Goal: Task Accomplishment & Management: Use online tool/utility

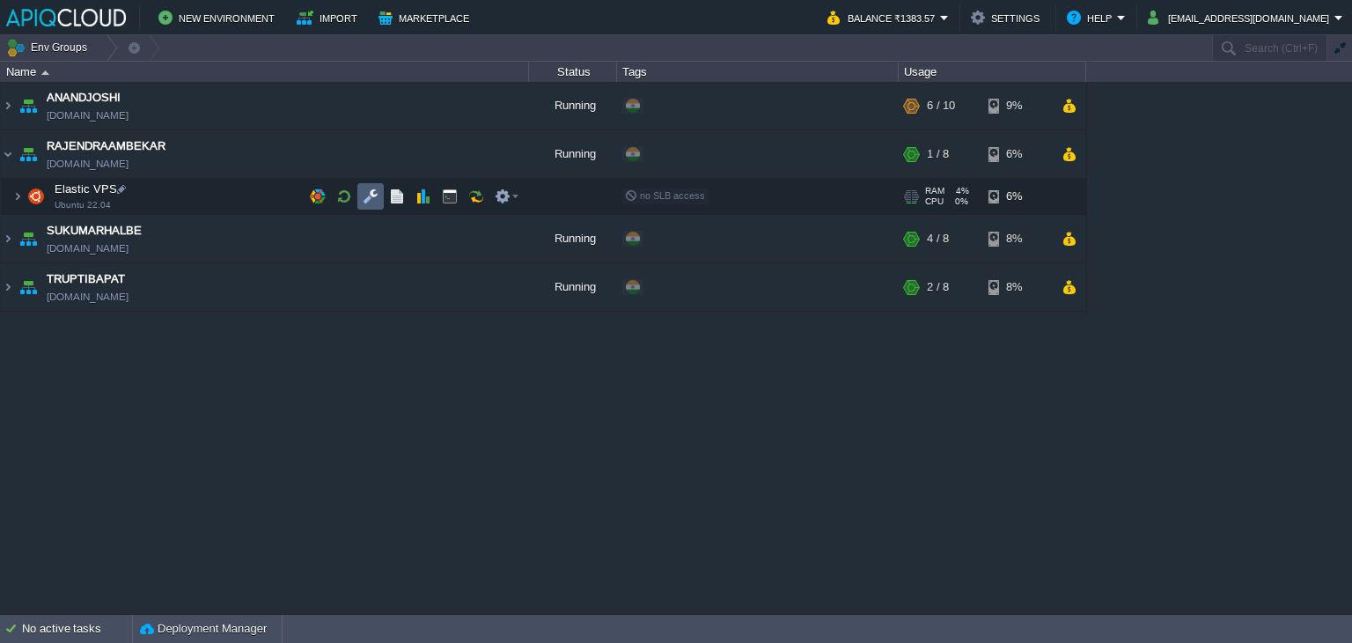
click at [369, 188] on button "button" at bounding box center [371, 196] width 16 height 16
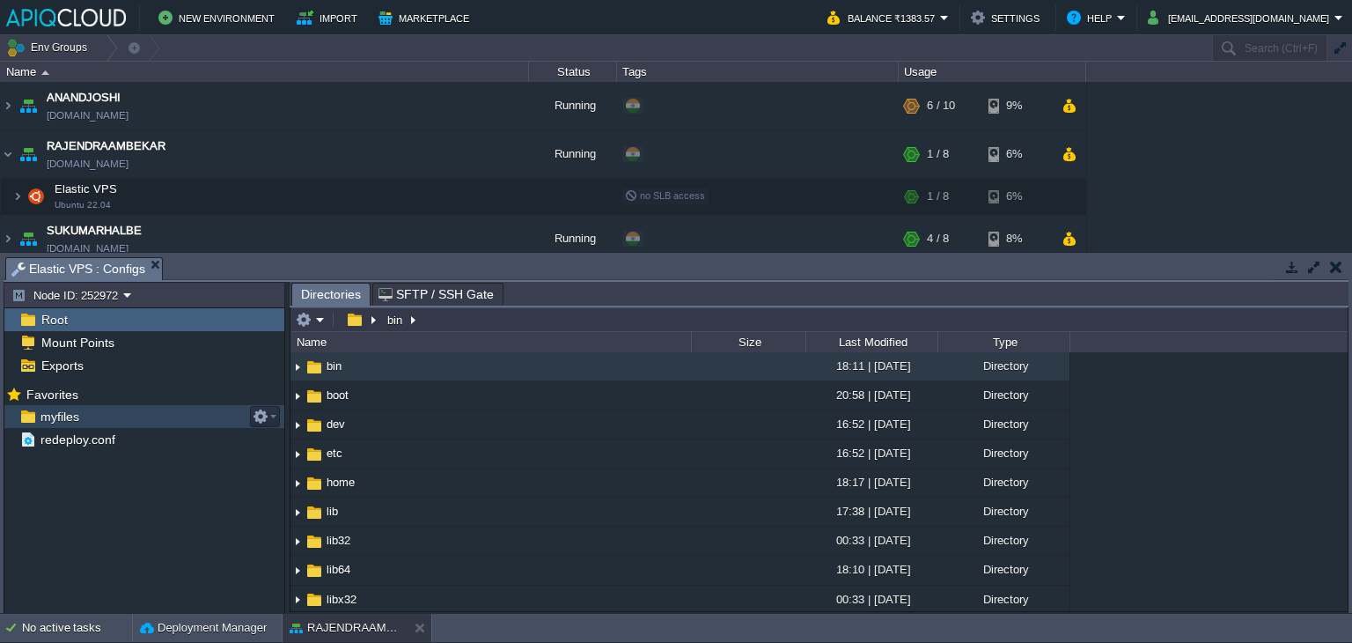
click at [48, 413] on span "myfiles" at bounding box center [59, 416] width 45 height 16
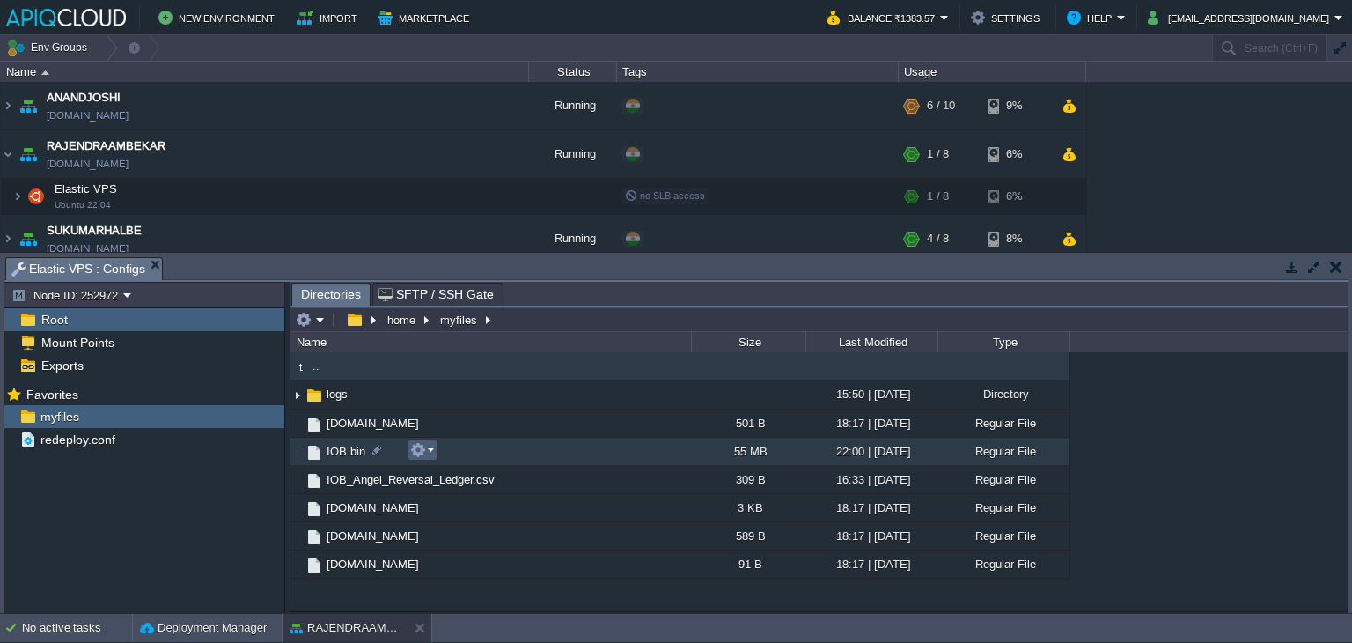
click at [437, 449] on td "IOB.bin" at bounding box center [490, 451] width 401 height 28
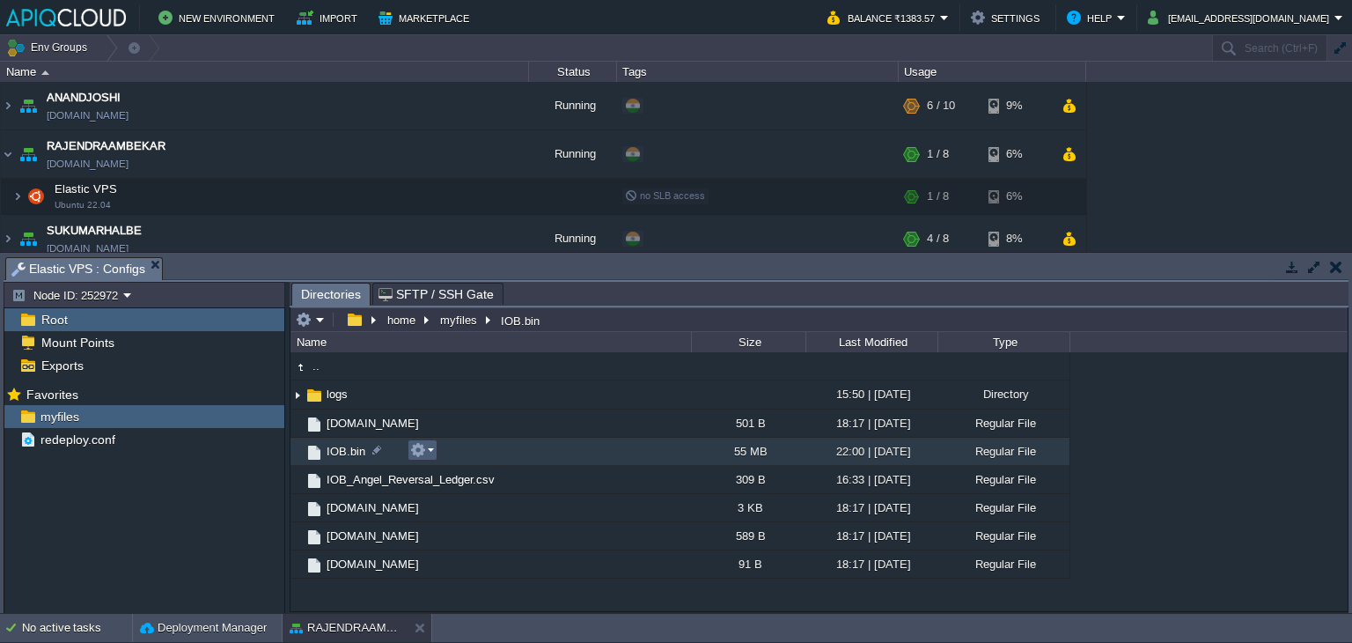
click at [433, 451] on td at bounding box center [423, 449] width 30 height 21
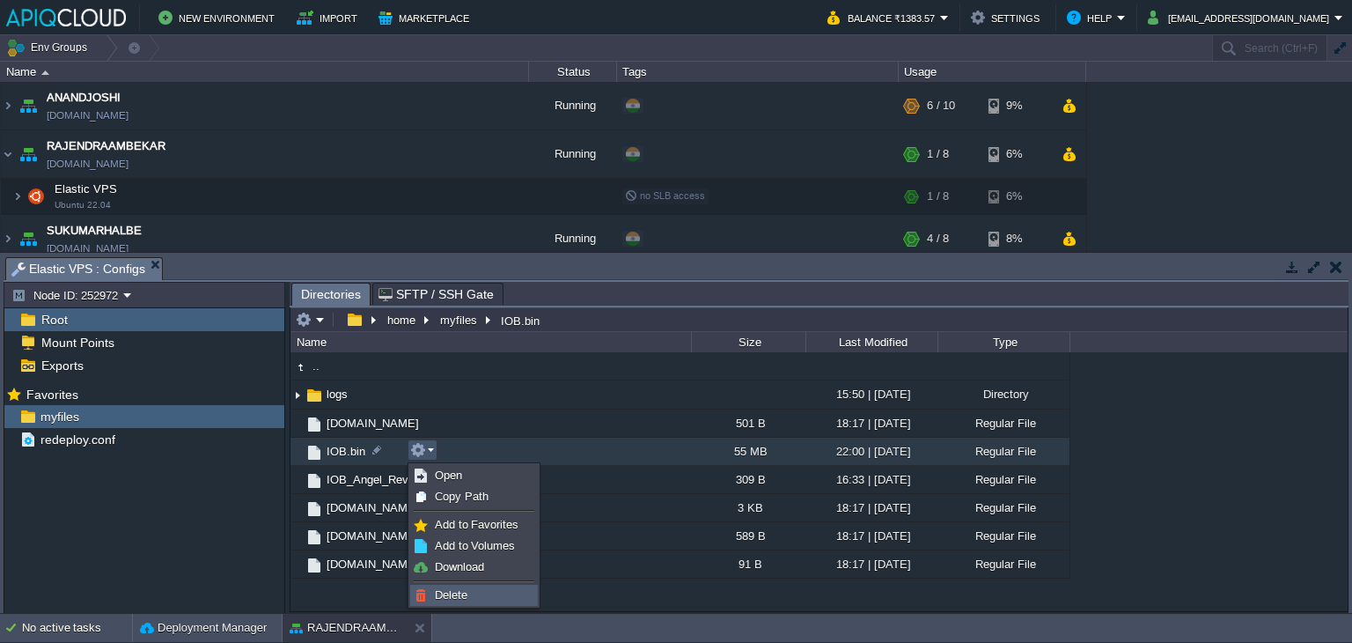
click at [463, 594] on span "Delete" at bounding box center [451, 594] width 33 height 13
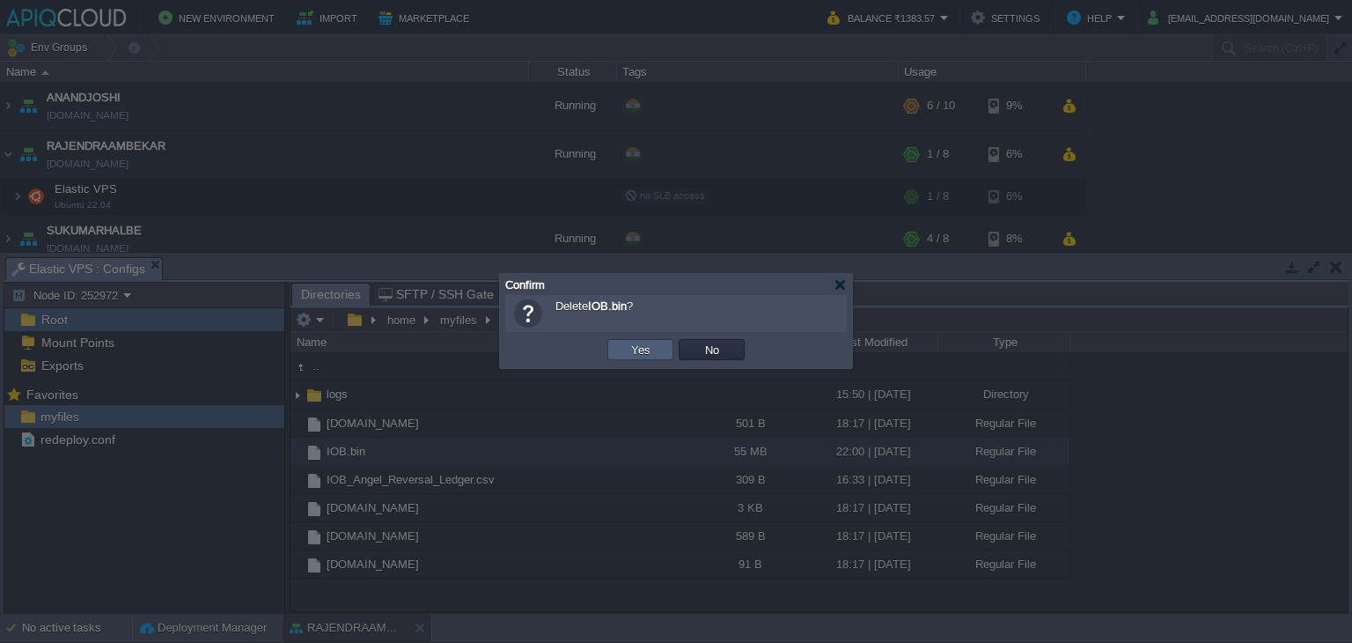
click at [624, 354] on td "Yes" at bounding box center [640, 349] width 66 height 21
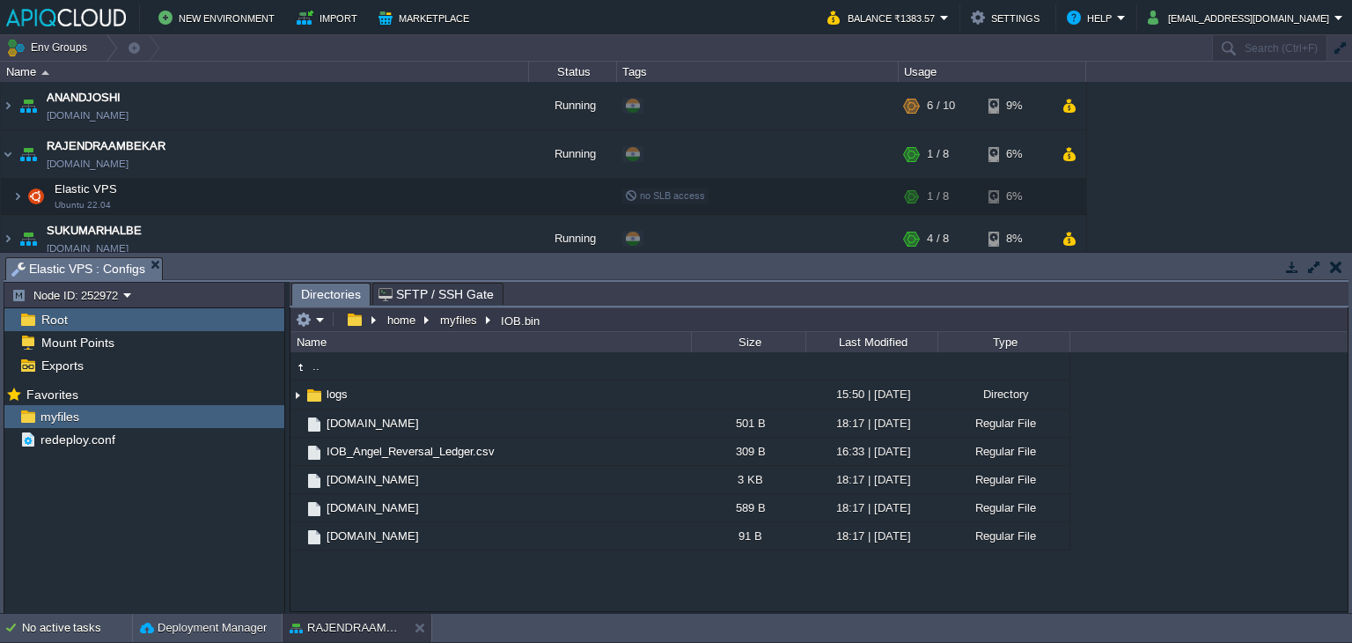
click at [1330, 269] on button "button" at bounding box center [1336, 267] width 12 height 16
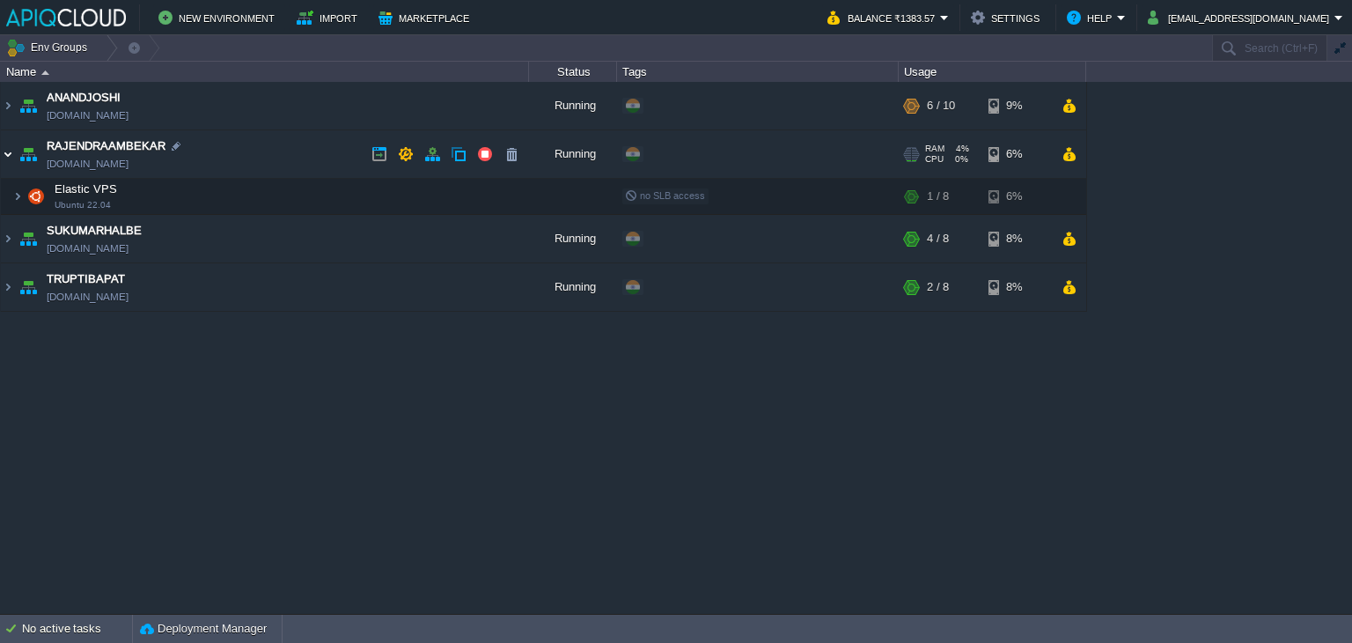
click at [5, 152] on img at bounding box center [8, 154] width 14 height 48
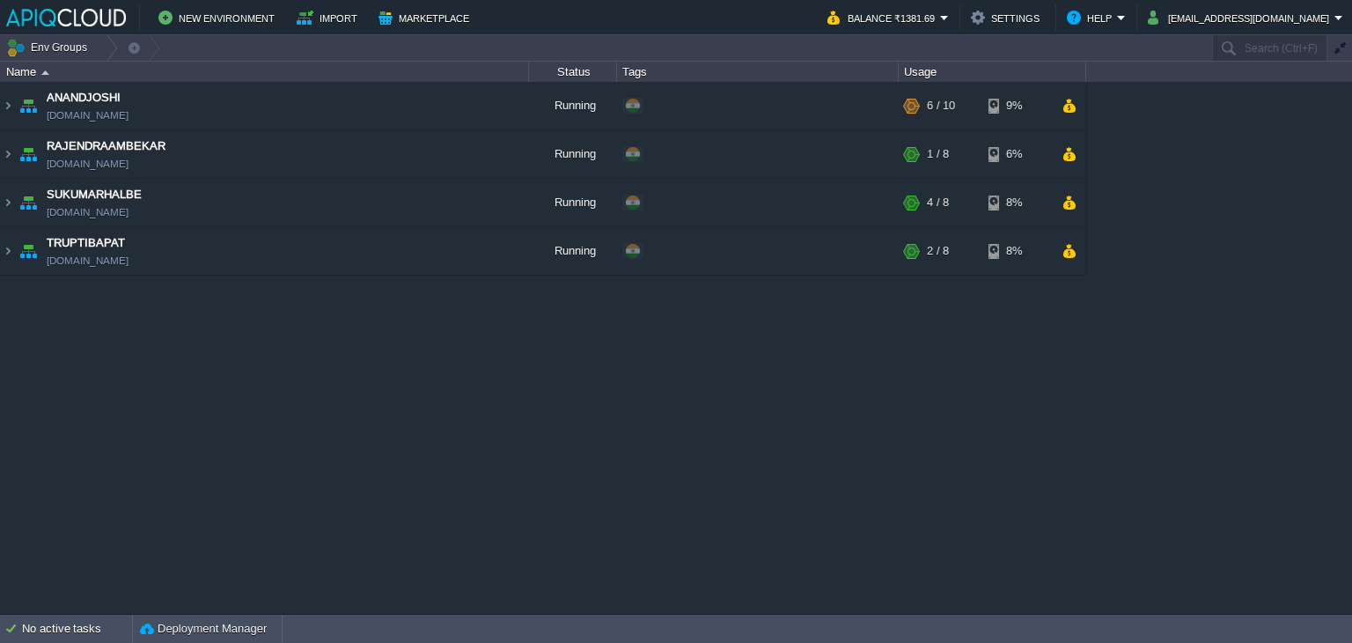
click at [919, 498] on div "ANANDJOSHI [DOMAIN_NAME] Running + Add to Env Group RAM 59% CPU 1% 6 / 10 9% El…" at bounding box center [676, 348] width 1352 height 532
click at [245, 151] on td "RAJENDRAAMBEKAR [DOMAIN_NAME]" at bounding box center [265, 154] width 528 height 48
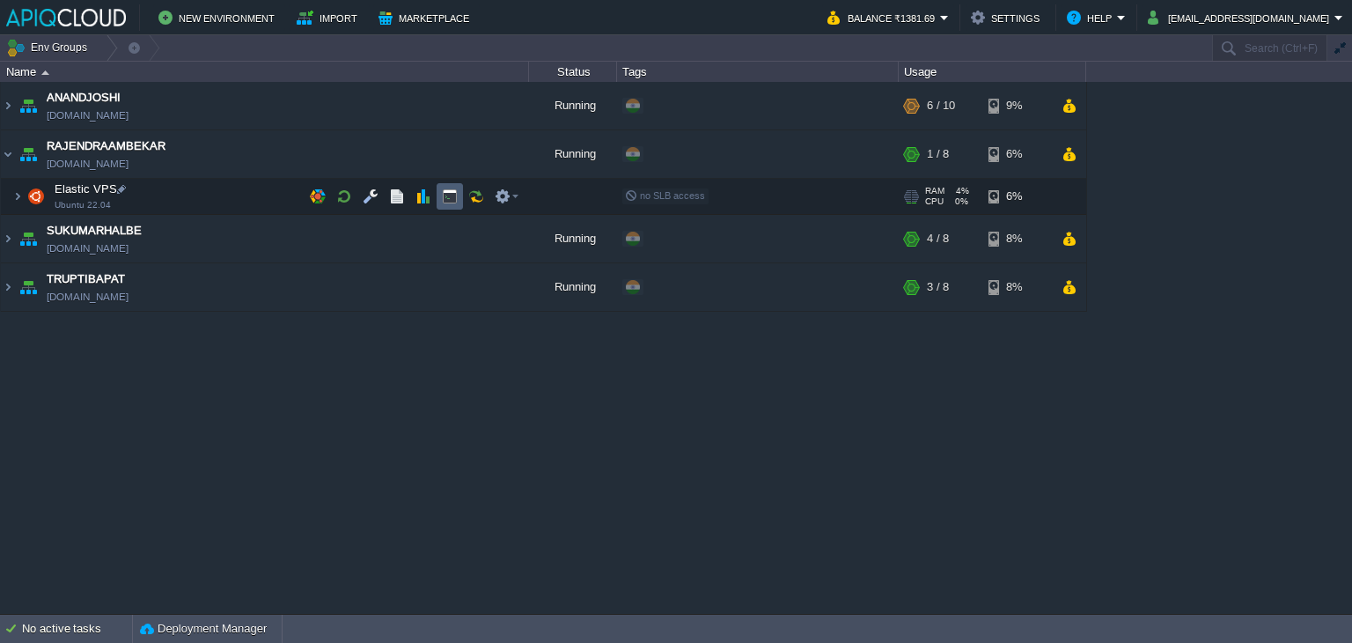
click at [445, 196] on button "button" at bounding box center [450, 196] width 16 height 16
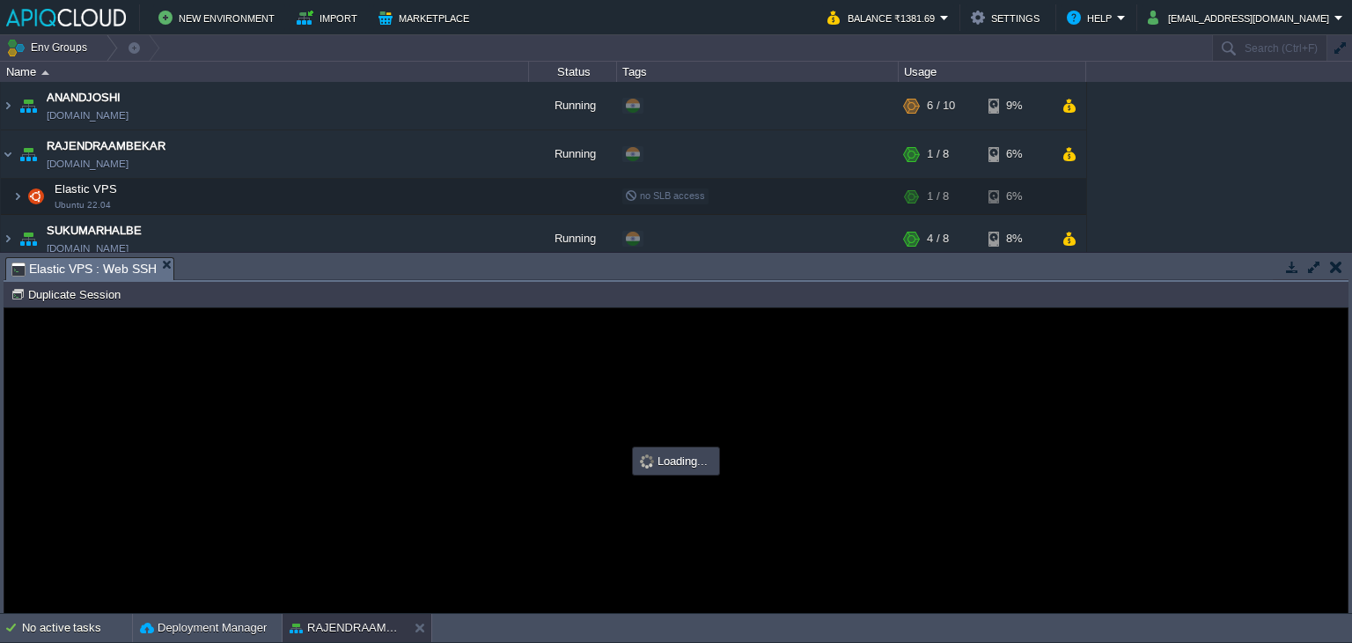
type input "#000000"
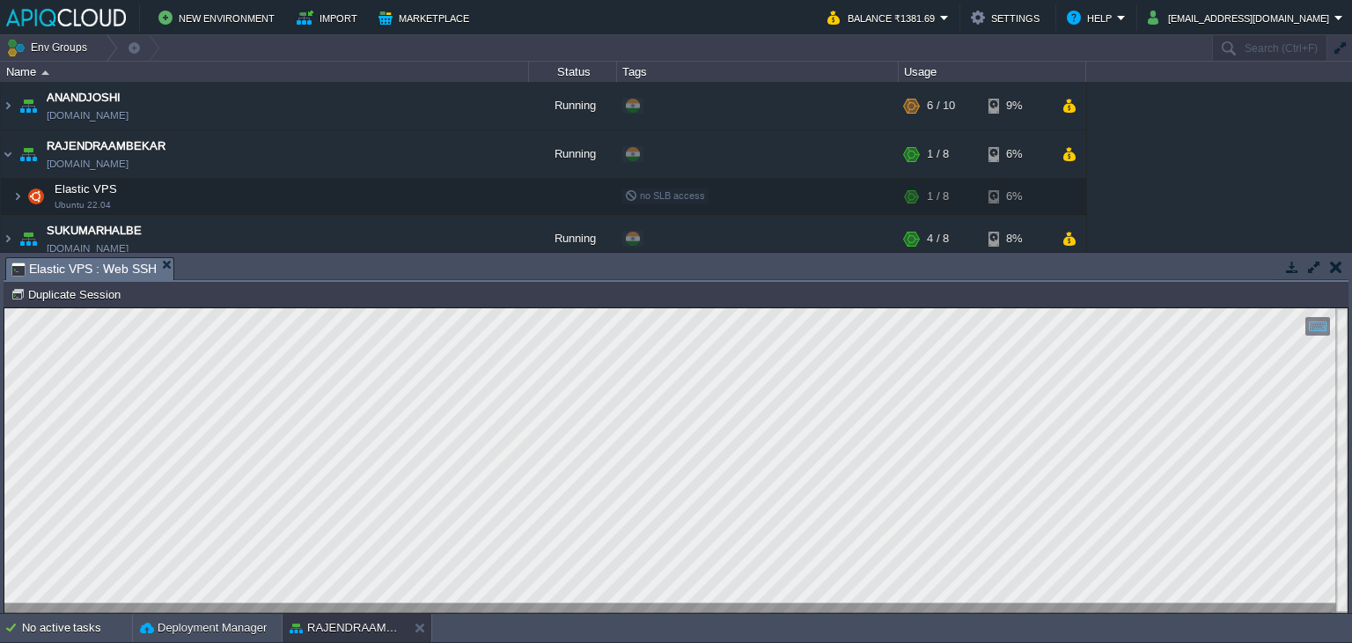
click at [1342, 268] on button "button" at bounding box center [1336, 267] width 12 height 16
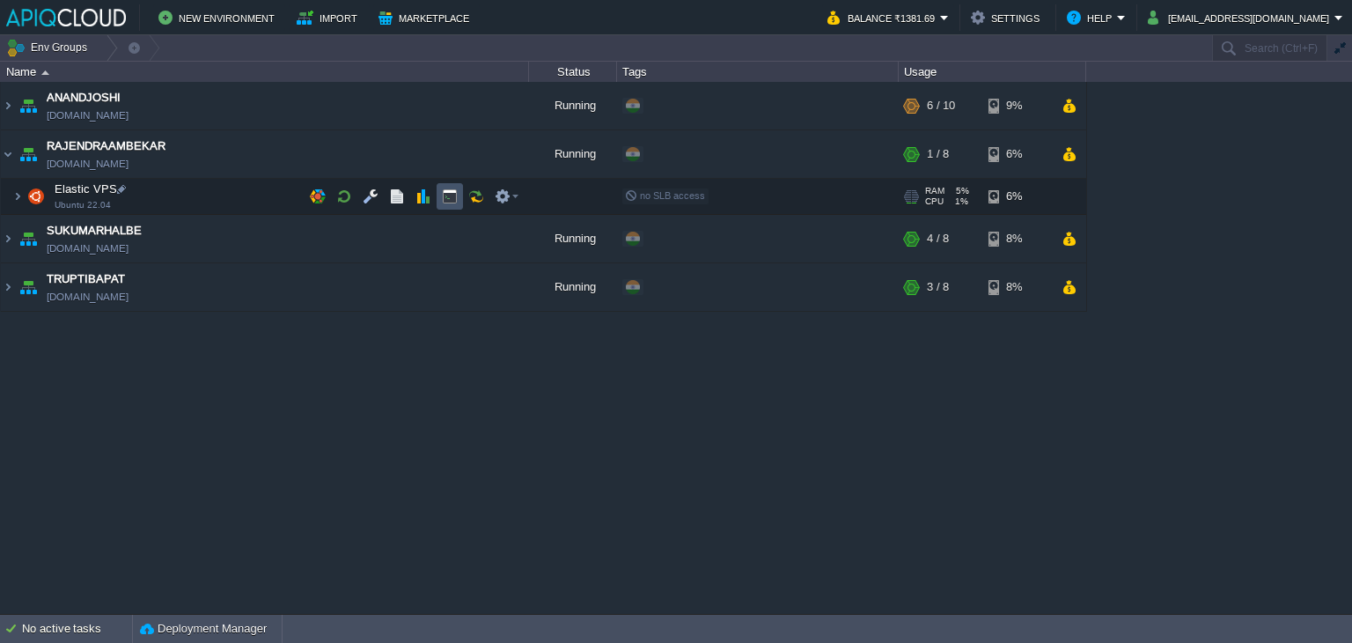
click at [451, 196] on button "button" at bounding box center [450, 196] width 16 height 16
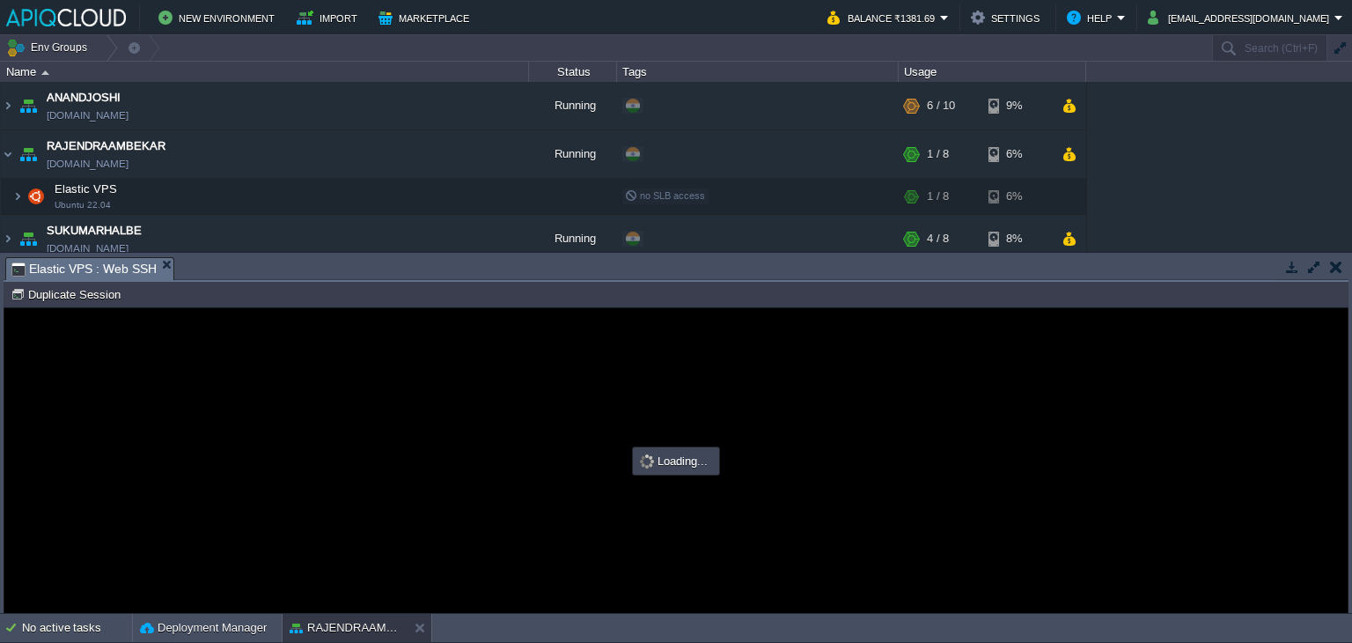
type input "#000000"
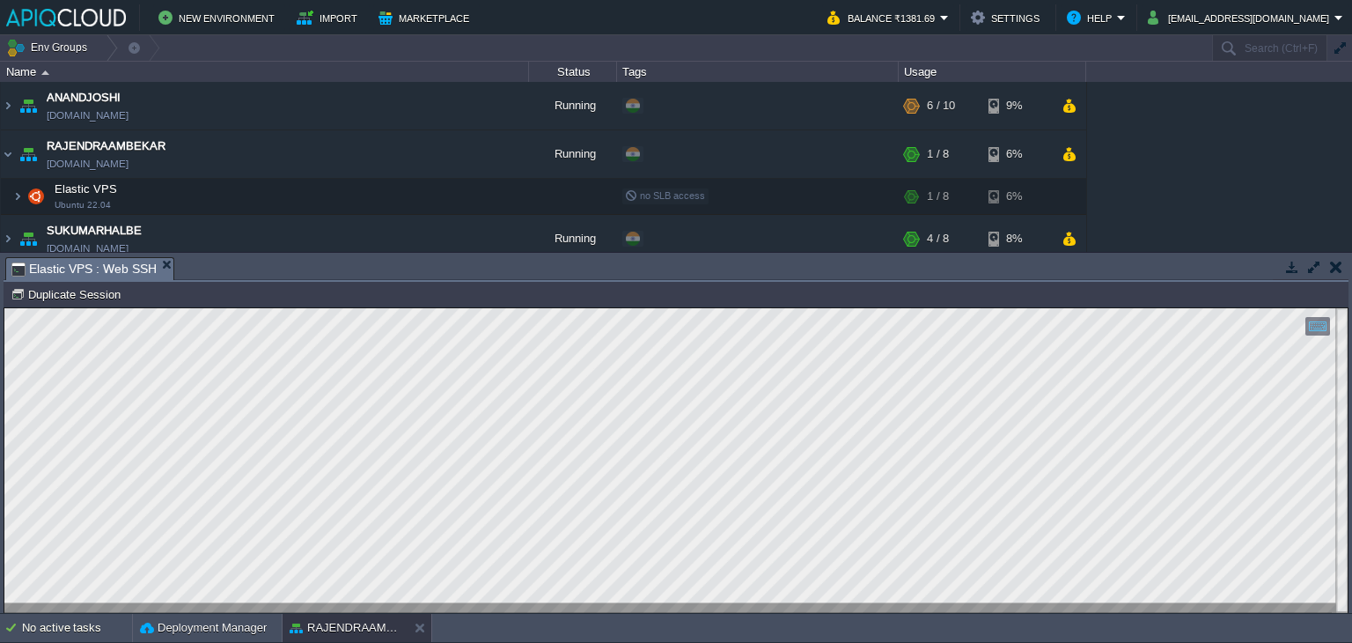
click at [1341, 261] on button "button" at bounding box center [1336, 267] width 12 height 16
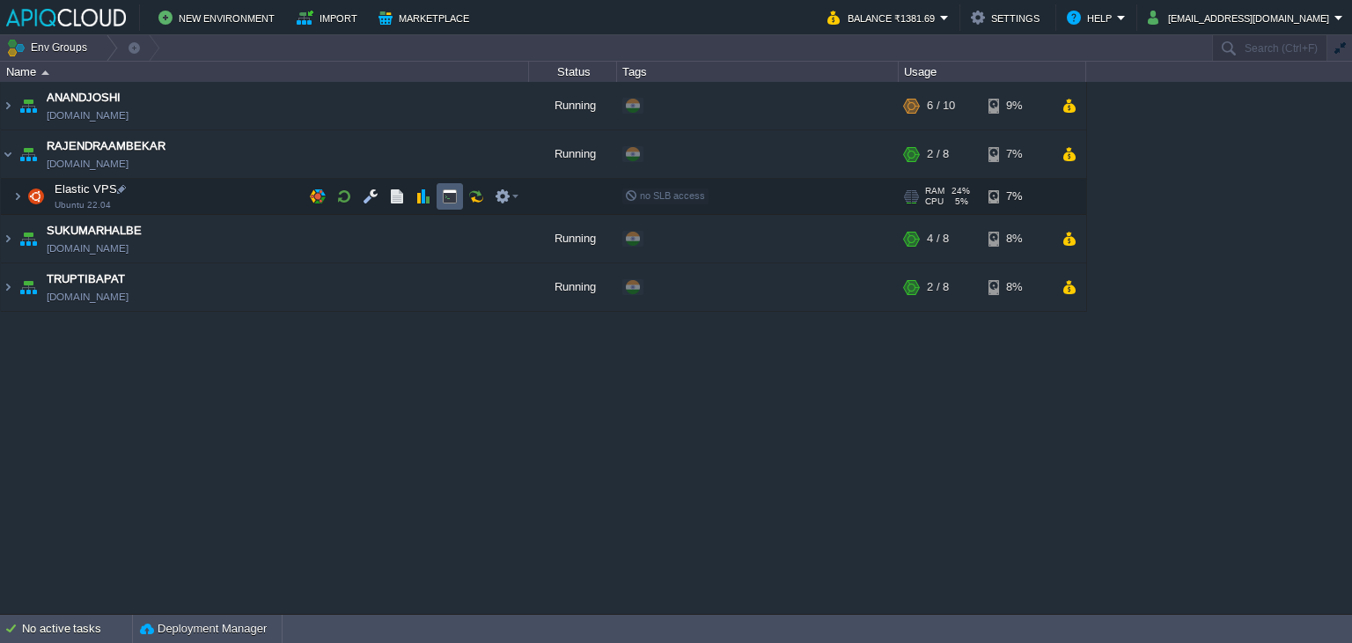
click at [456, 198] on button "button" at bounding box center [450, 196] width 16 height 16
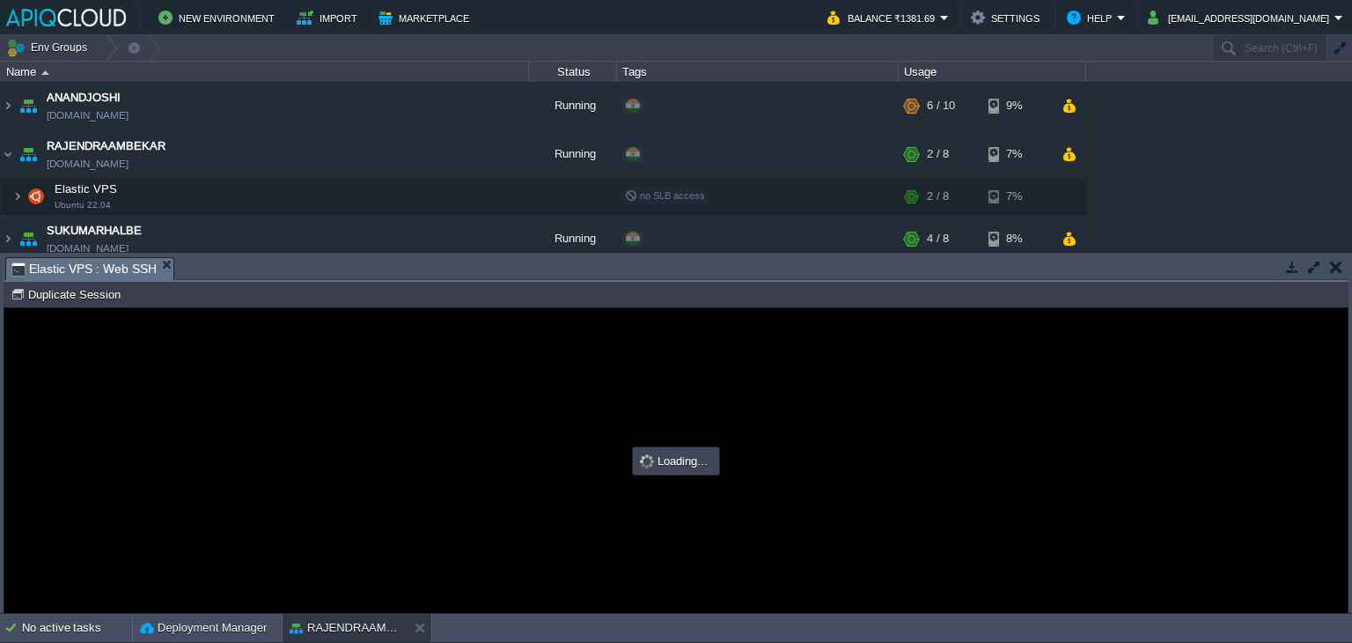
type input "#000000"
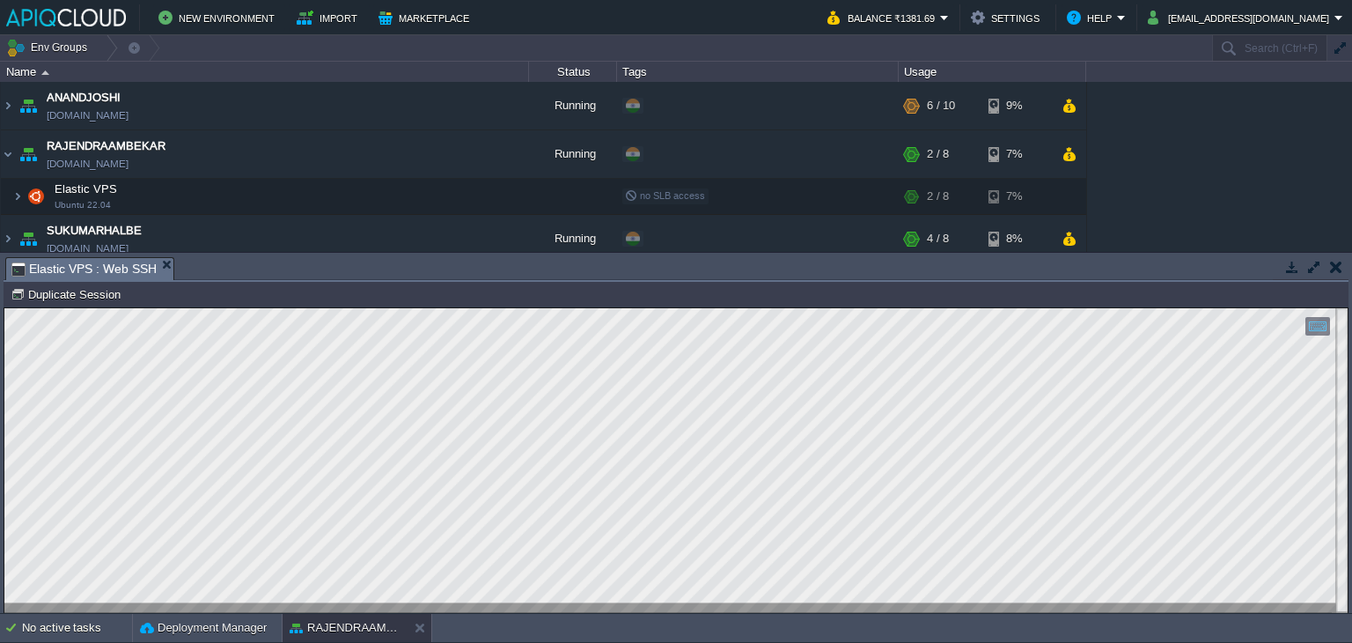
click at [1334, 265] on button "button" at bounding box center [1336, 267] width 12 height 16
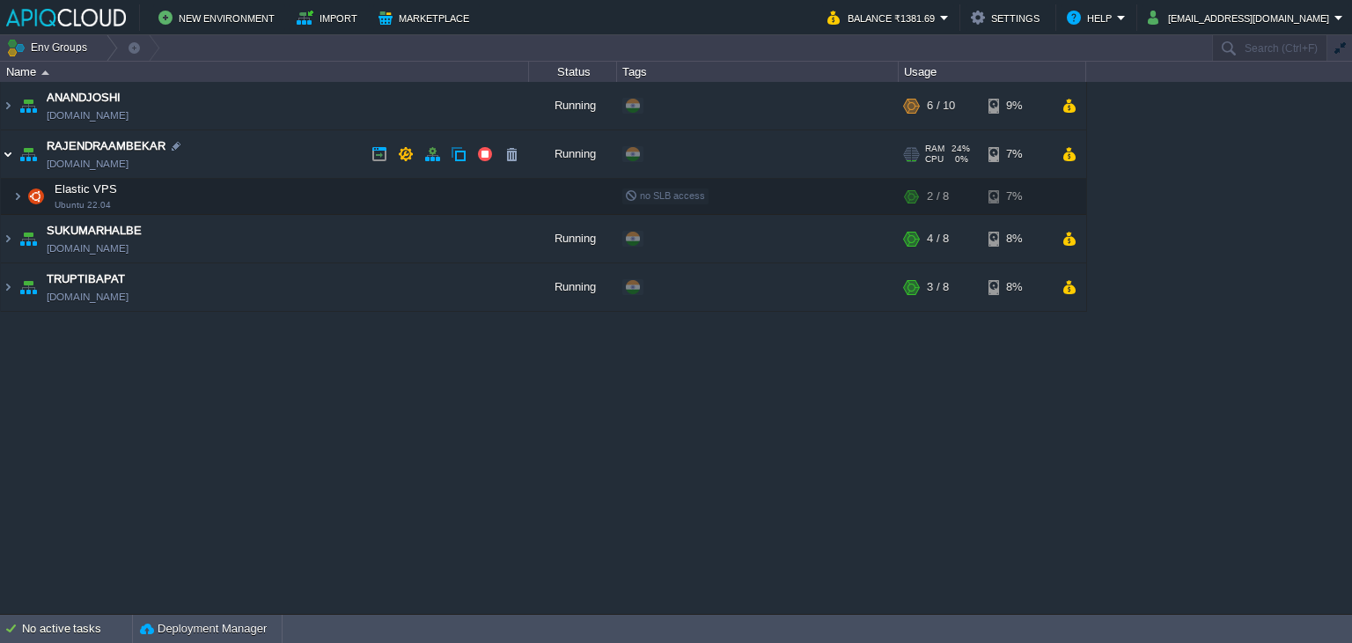
click at [2, 150] on img at bounding box center [8, 154] width 14 height 48
